Goal: Task Accomplishment & Management: Manage account settings

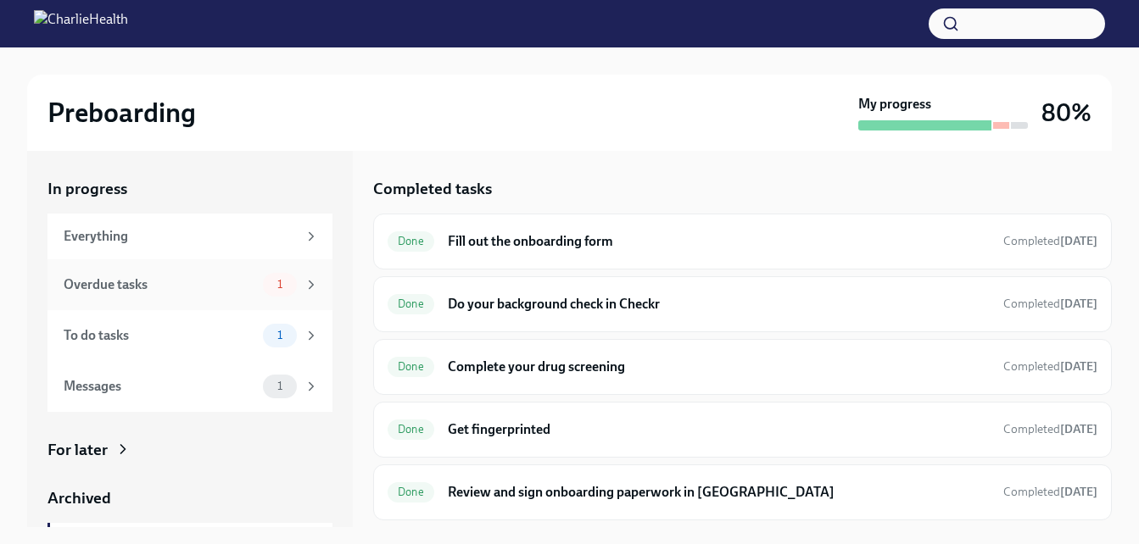
click at [160, 293] on div "Overdue tasks" at bounding box center [160, 285] width 193 height 19
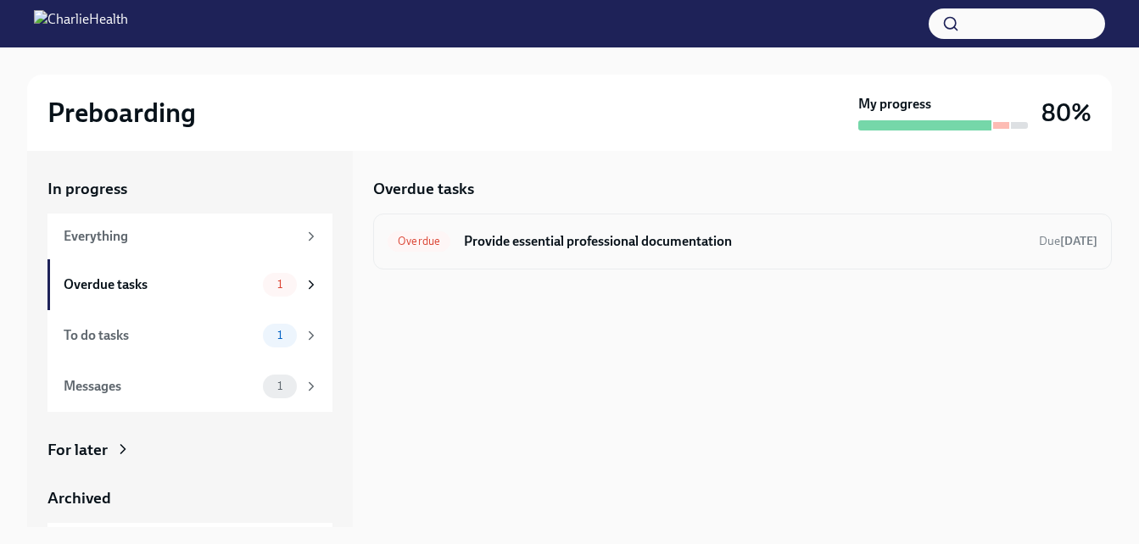
click at [499, 237] on h6 "Provide essential professional documentation" at bounding box center [744, 241] width 561 height 19
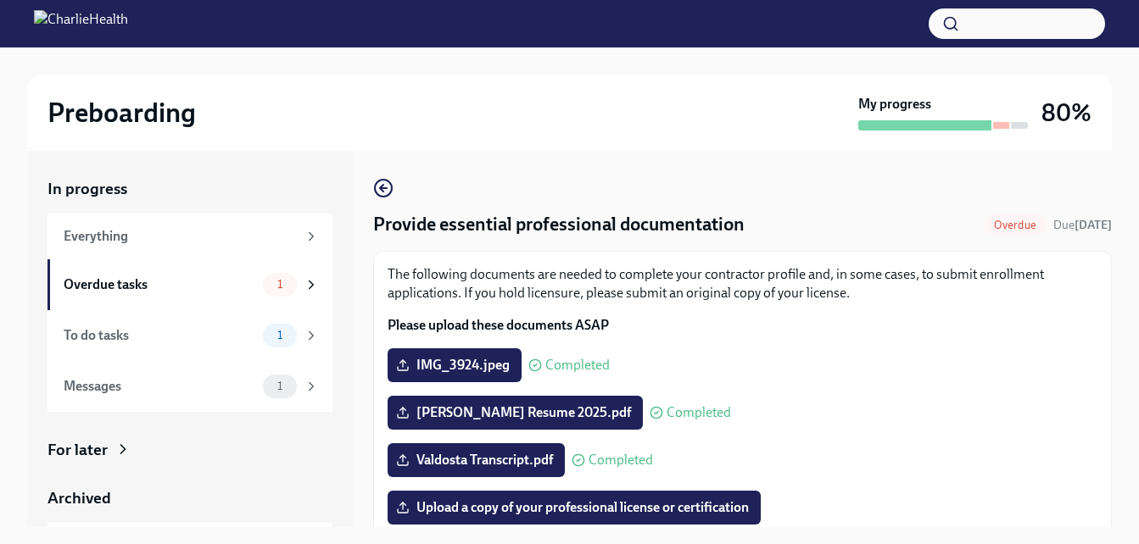
drag, startPoint x: 1112, startPoint y: 181, endPoint x: 1120, endPoint y: 292, distance: 111.4
click at [1120, 292] on div "Preboarding My progress 80% In progress Everything Overdue tasks 1 To do tasks …" at bounding box center [569, 310] width 1139 height 527
click at [104, 328] on div "To do tasks" at bounding box center [160, 335] width 193 height 19
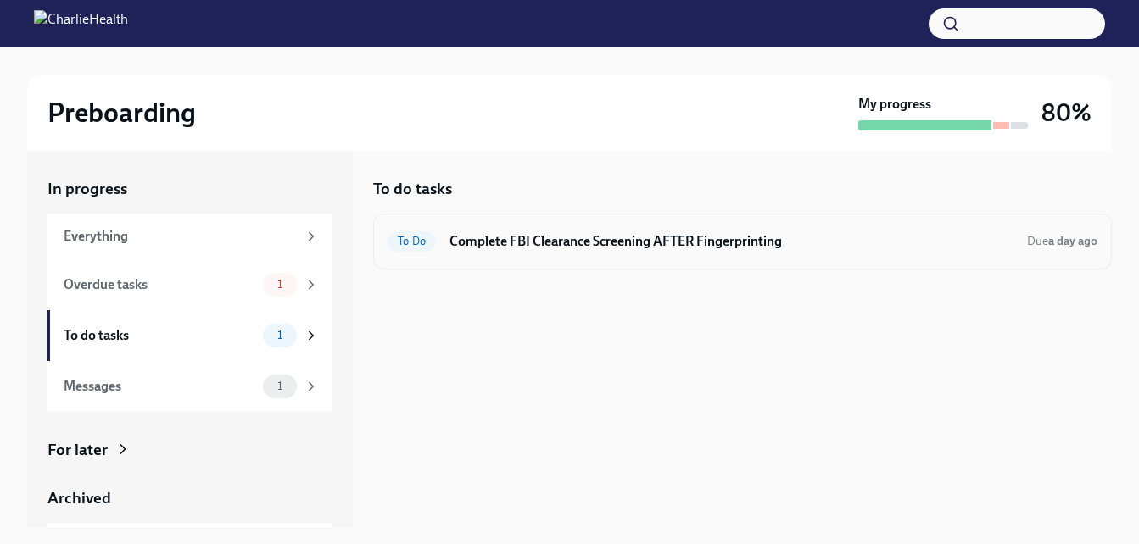
click at [687, 248] on h6 "Complete FBI Clearance Screening AFTER Fingerprinting" at bounding box center [731, 241] width 564 height 19
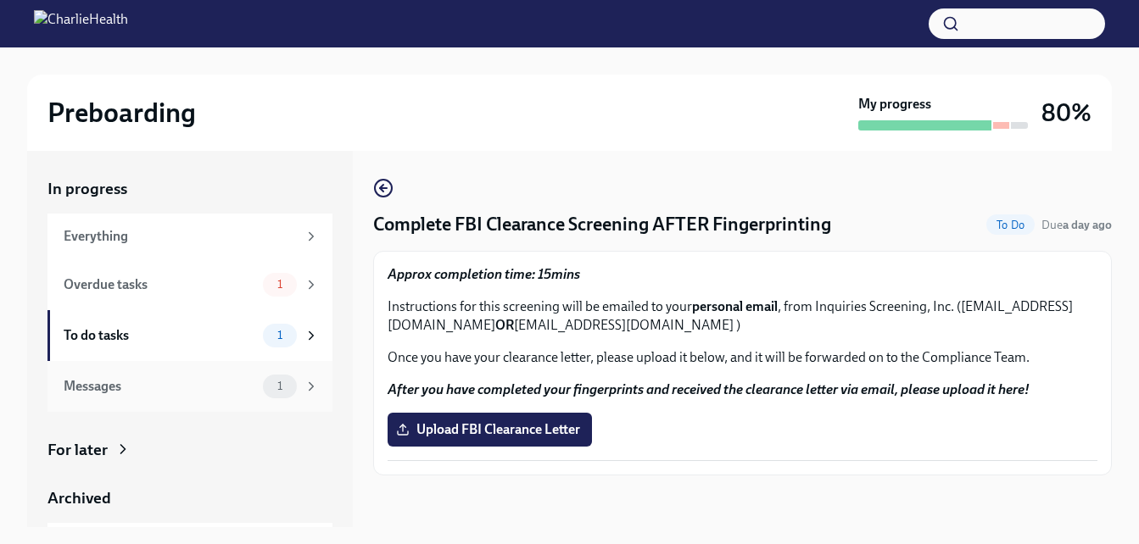
click at [133, 385] on div "Messages" at bounding box center [160, 386] width 193 height 19
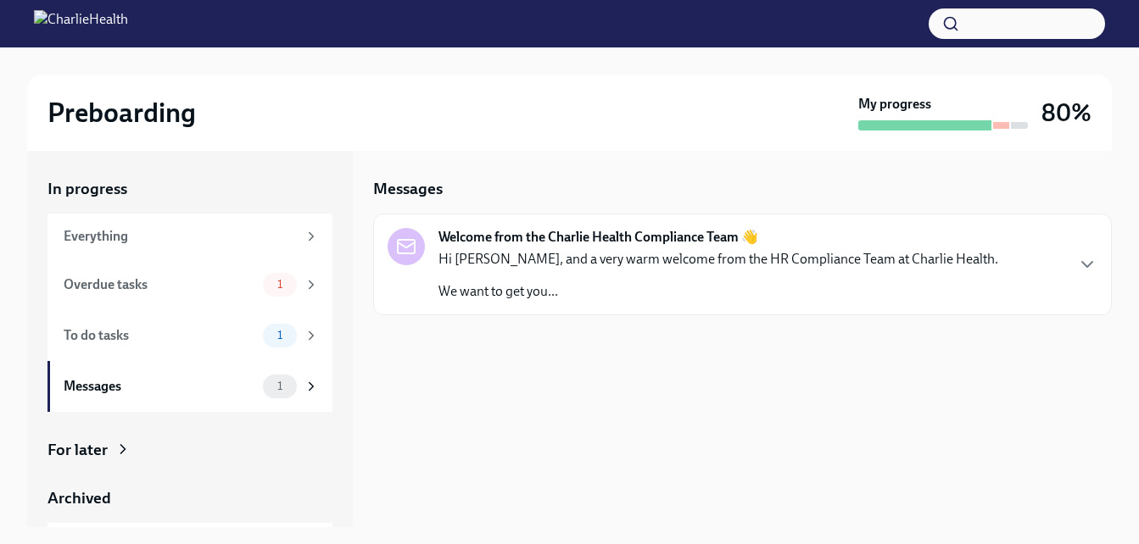
click at [834, 235] on div "Welcome from the Charlie Health Compliance Team 👋 Hi [PERSON_NAME], and a very …" at bounding box center [718, 264] width 560 height 73
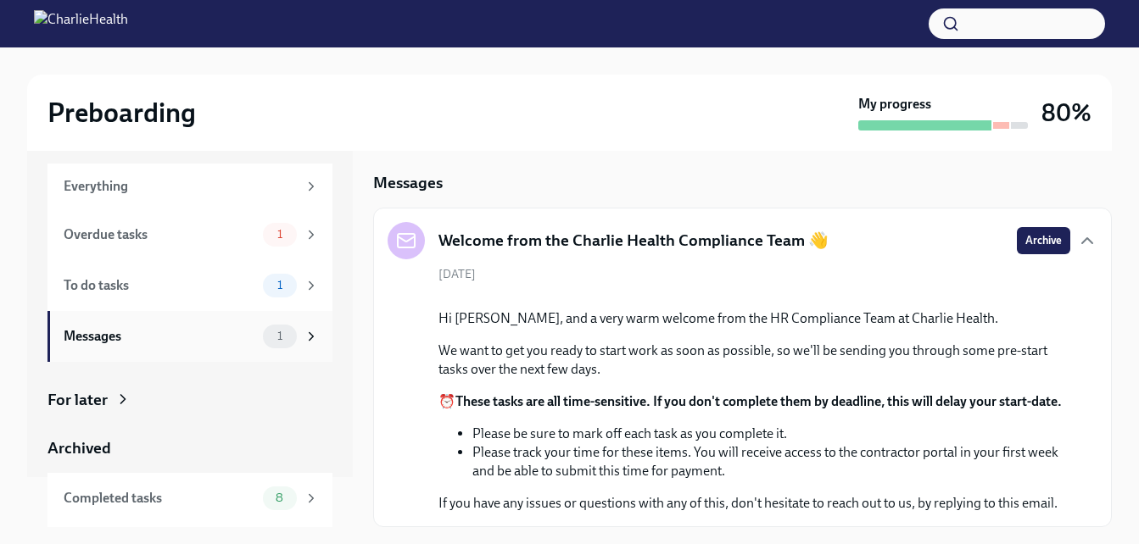
scroll to position [98, 0]
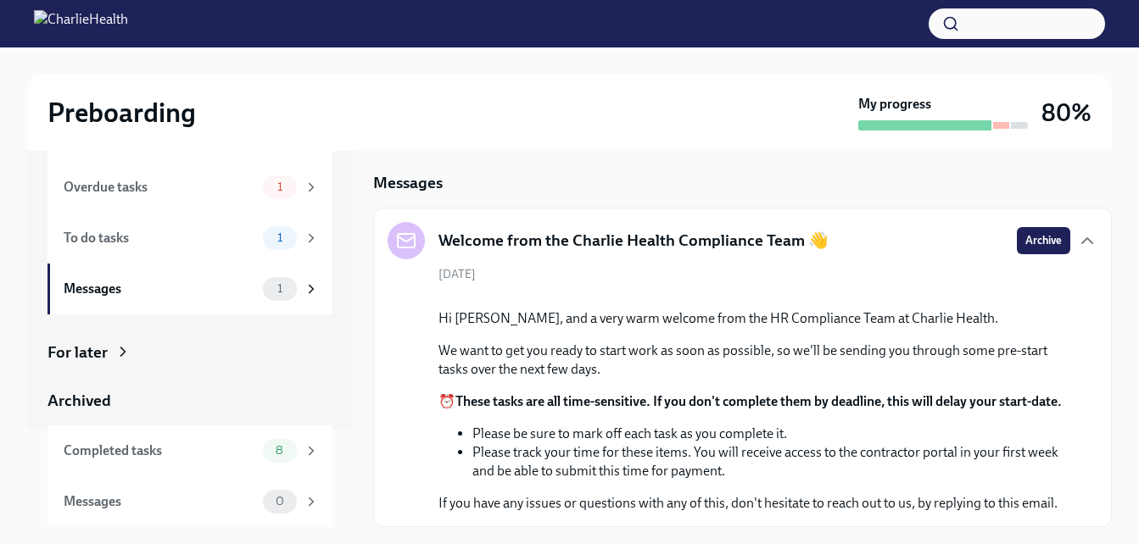
click at [61, 326] on div "In progress Everything Overdue tasks 1 To do tasks 1 Messages 1 For later Archi…" at bounding box center [189, 304] width 285 height 447
click at [77, 345] on div "For later" at bounding box center [77, 353] width 60 height 22
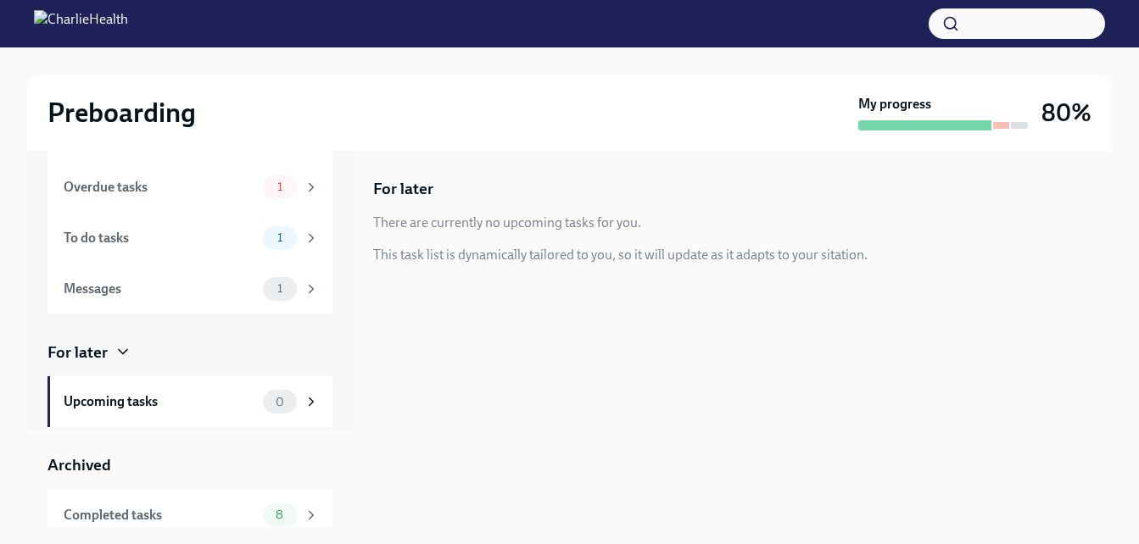
scroll to position [162, 0]
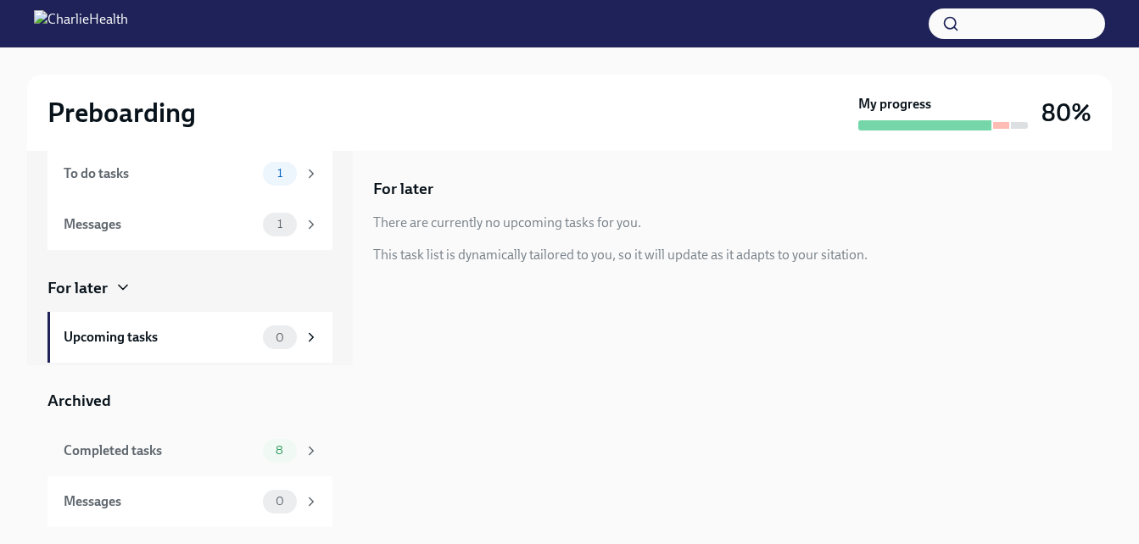
click at [133, 451] on div "Completed tasks" at bounding box center [160, 451] width 193 height 19
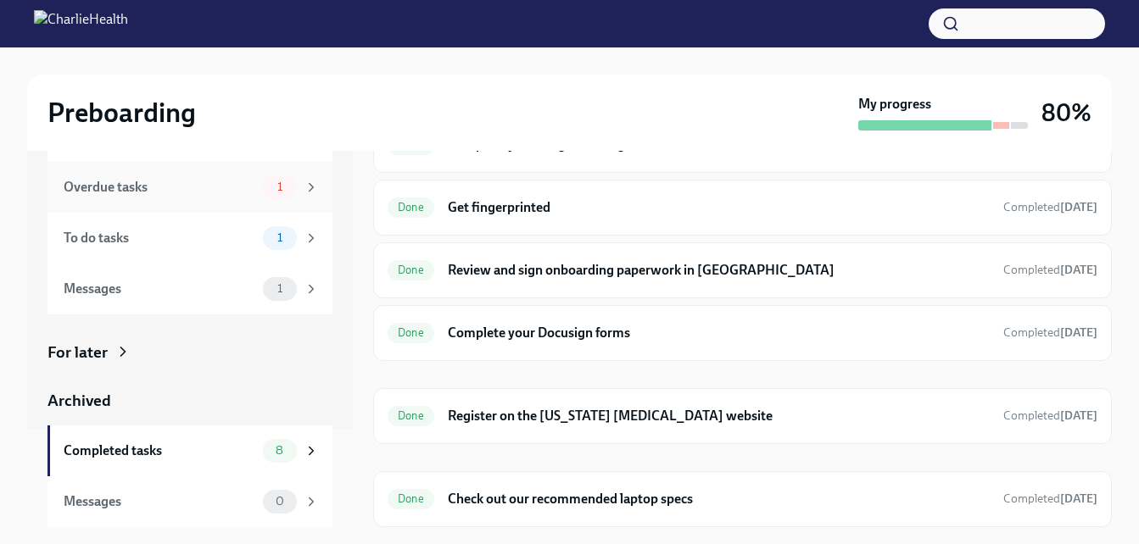
click at [138, 194] on div "Overdue tasks" at bounding box center [160, 187] width 193 height 19
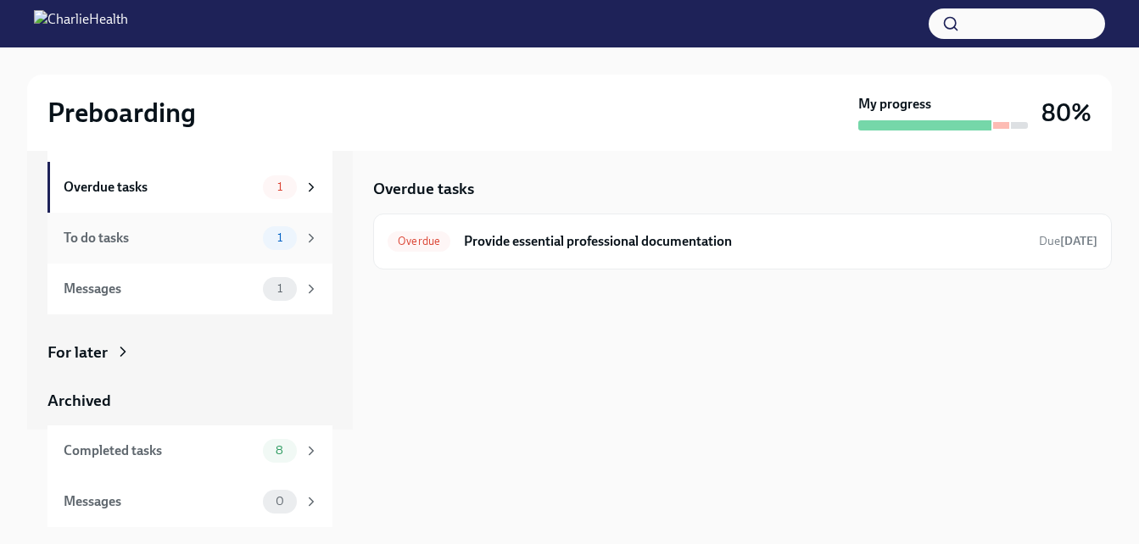
click at [94, 236] on div "To do tasks" at bounding box center [160, 238] width 193 height 19
